Goal: Navigation & Orientation: Understand site structure

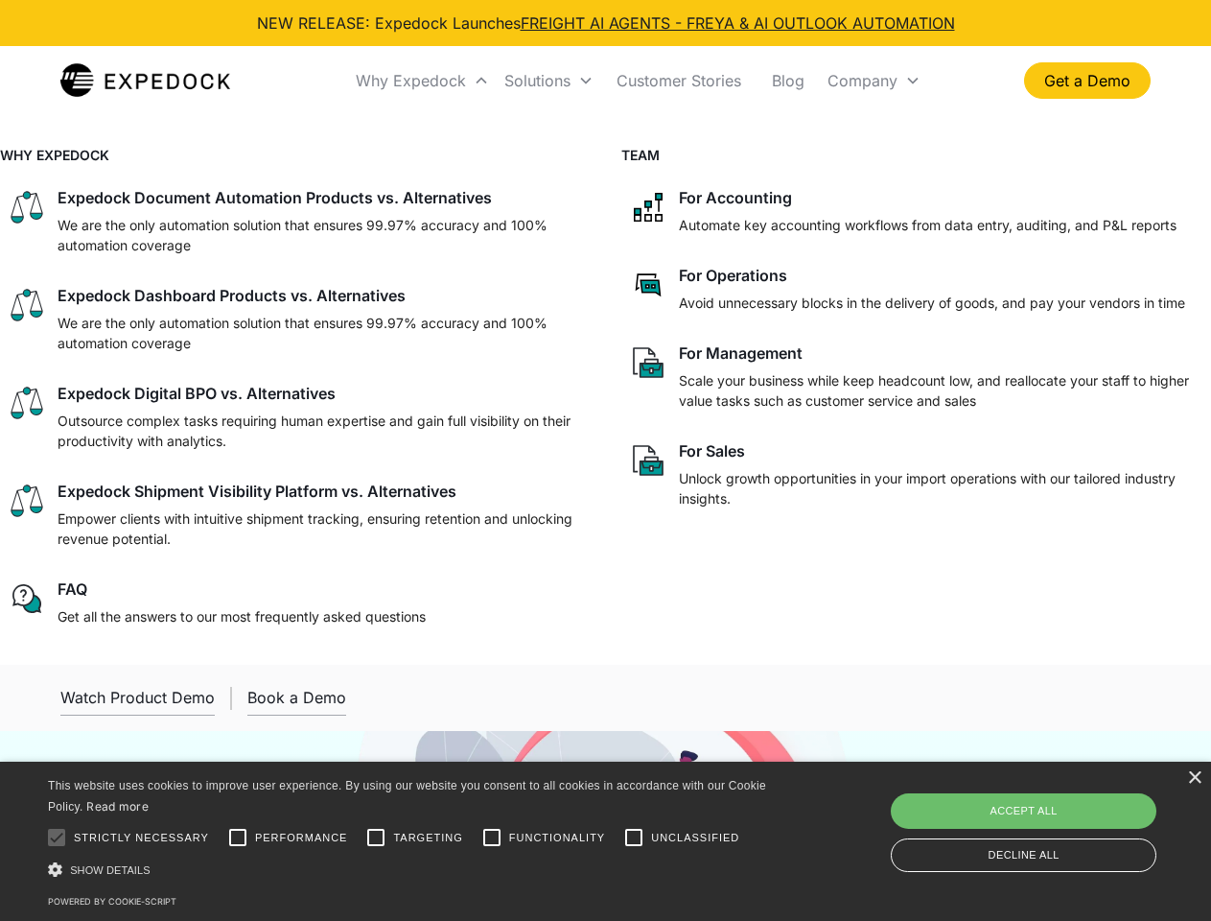
click at [423, 81] on div "Why Expedock" at bounding box center [411, 80] width 110 height 19
click at [549, 81] on div "Solutions" at bounding box center [538, 80] width 66 height 19
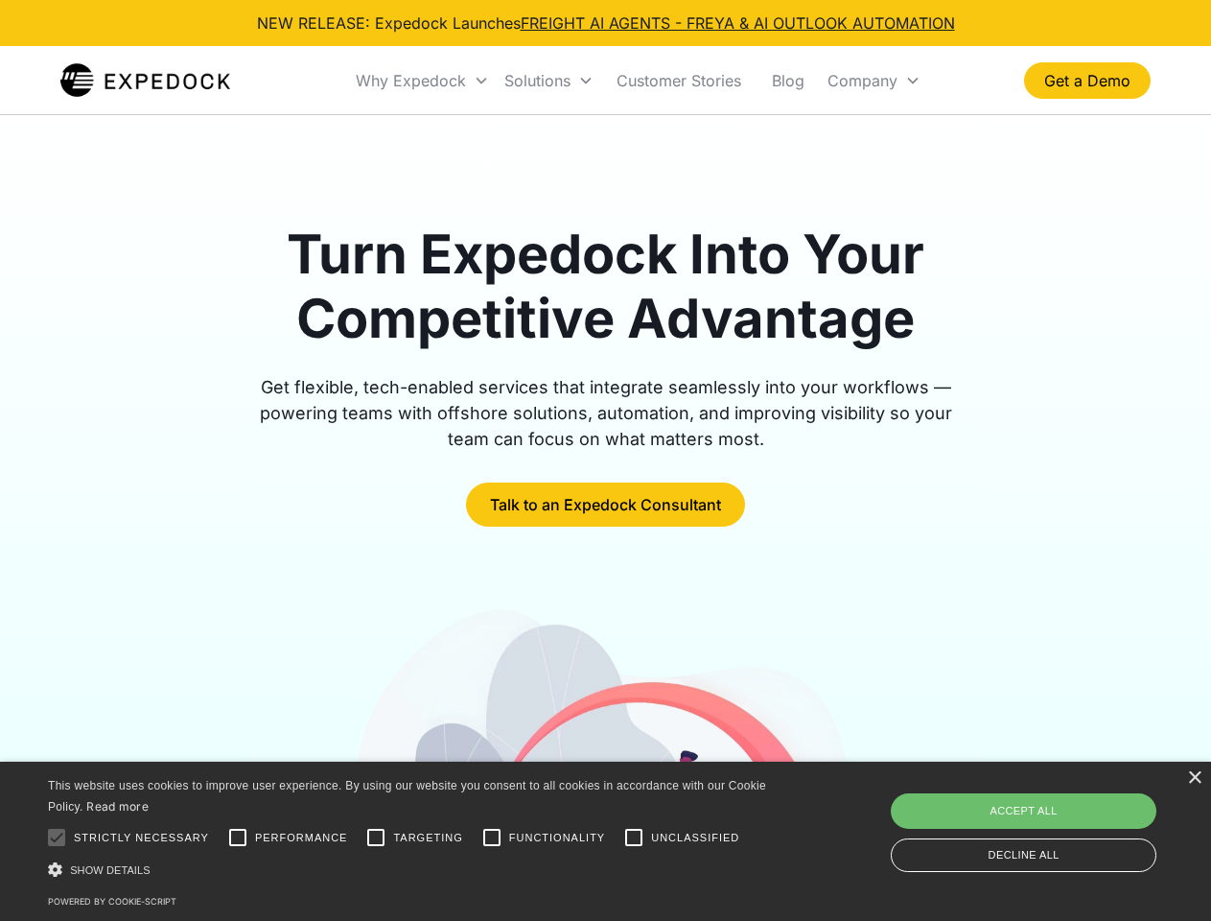
click at [874, 81] on div "Company" at bounding box center [863, 80] width 70 height 19
click at [57, 837] on div at bounding box center [56, 837] width 38 height 38
click at [238, 837] on input "Performance" at bounding box center [238, 837] width 38 height 38
checkbox input "true"
click at [376, 837] on input "Targeting" at bounding box center [376, 837] width 38 height 38
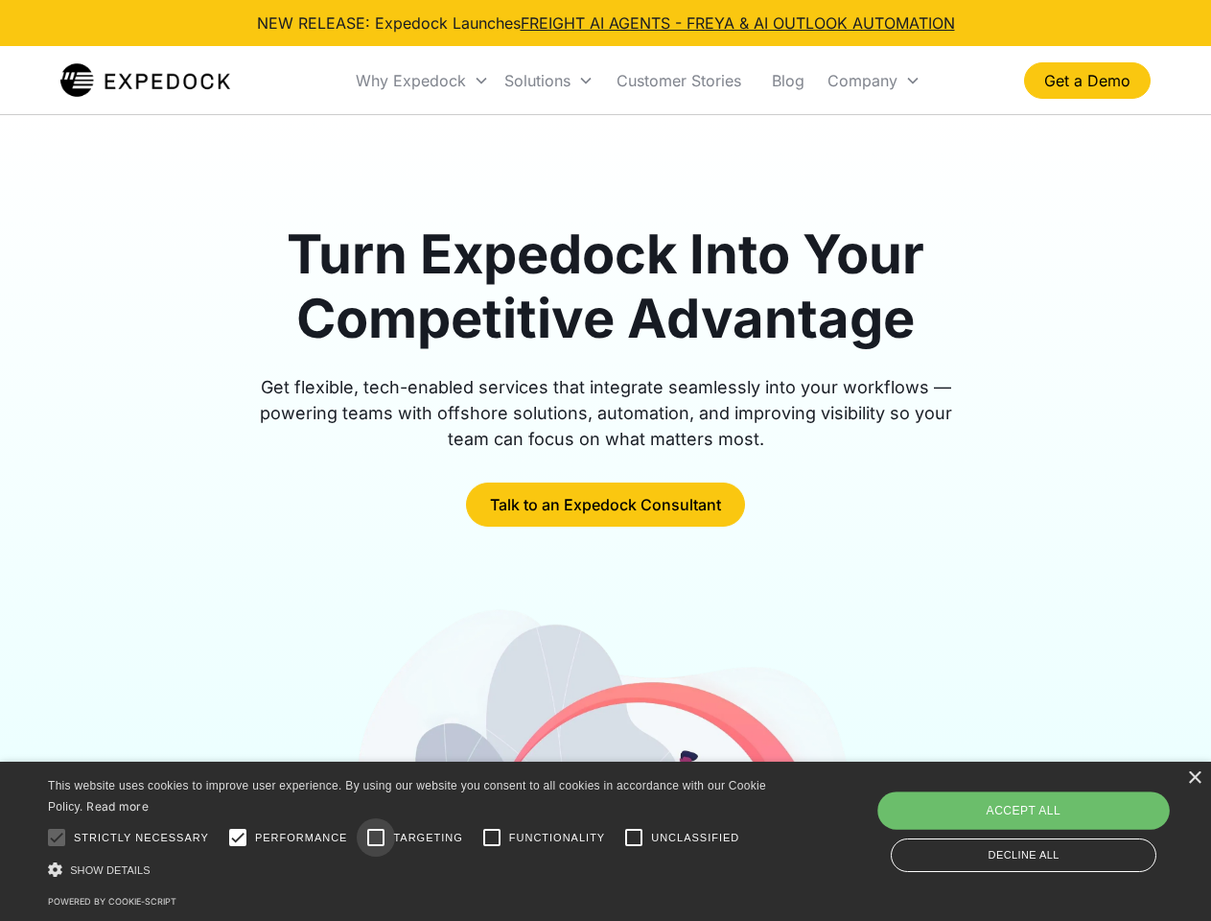
checkbox input "true"
click at [492, 837] on input "Functionality" at bounding box center [492, 837] width 38 height 38
checkbox input "true"
click at [634, 837] on input "Unclassified" at bounding box center [634, 837] width 38 height 38
checkbox input "true"
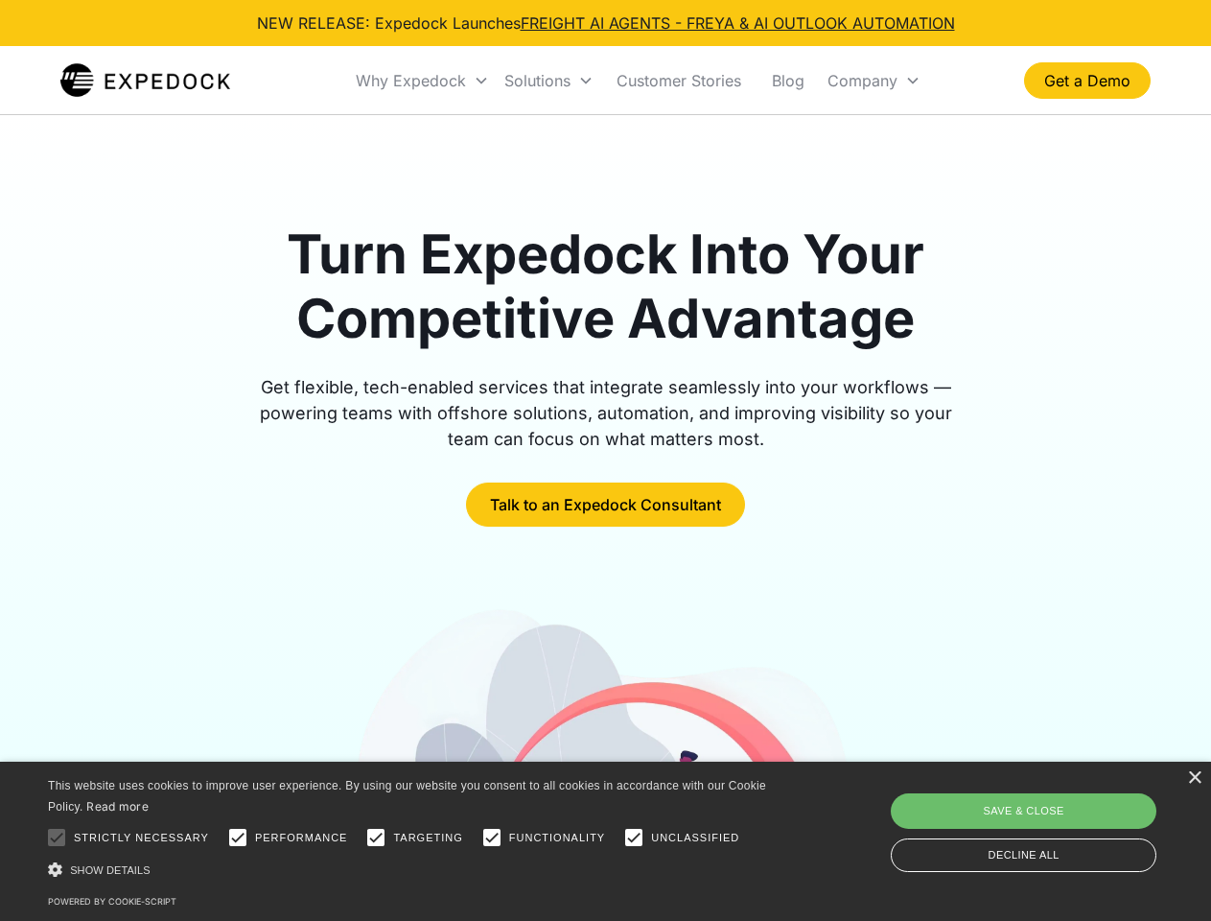
click at [411, 869] on div "Show details Hide details" at bounding box center [410, 869] width 725 height 20
